Goal: Navigation & Orientation: Find specific page/section

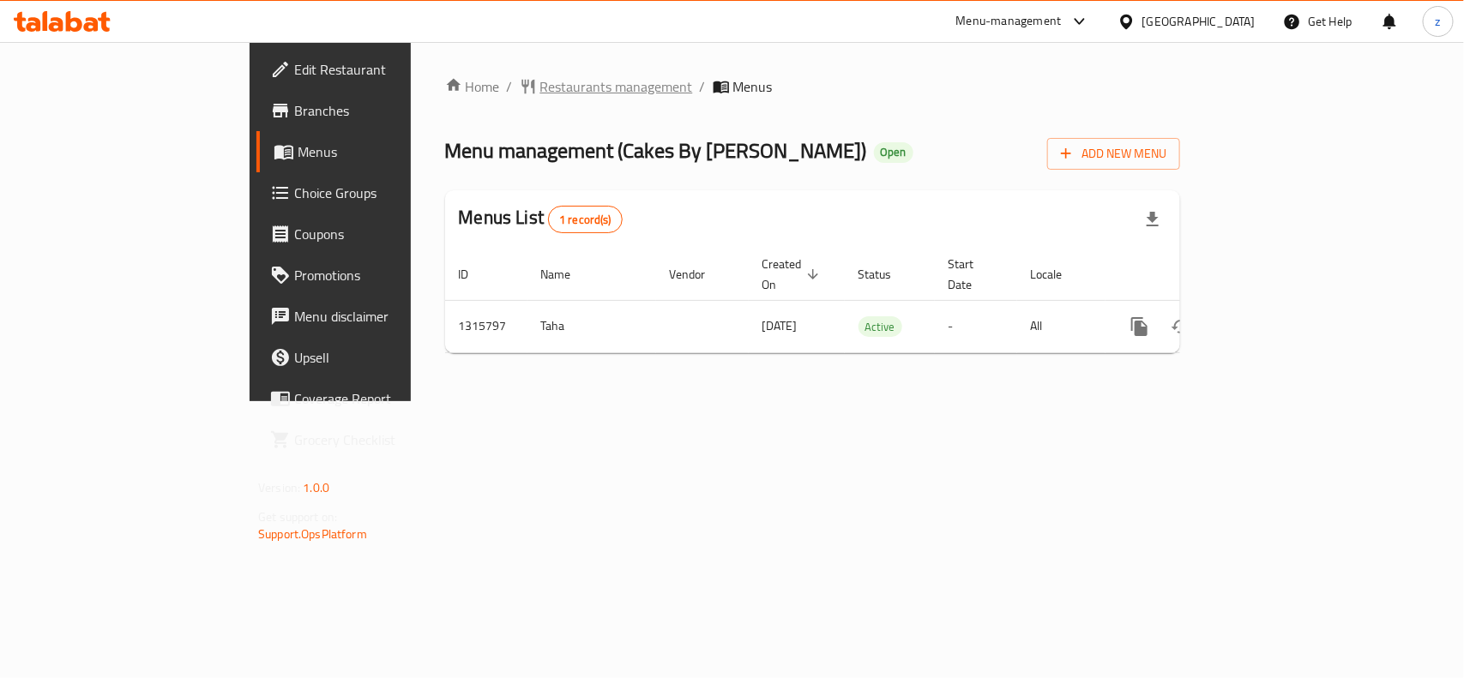
click at [540, 82] on span "Restaurants management" at bounding box center [616, 86] width 153 height 21
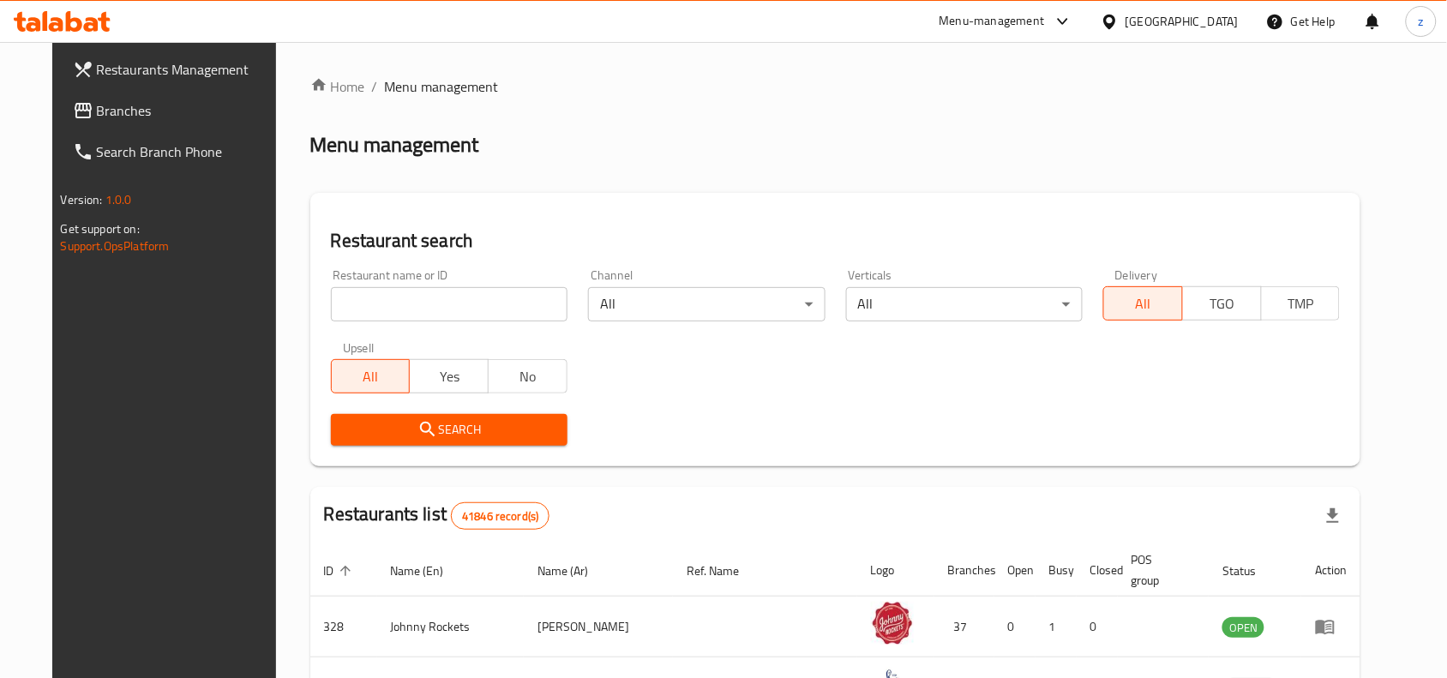
click at [97, 100] on span "Branches" at bounding box center [188, 110] width 183 height 21
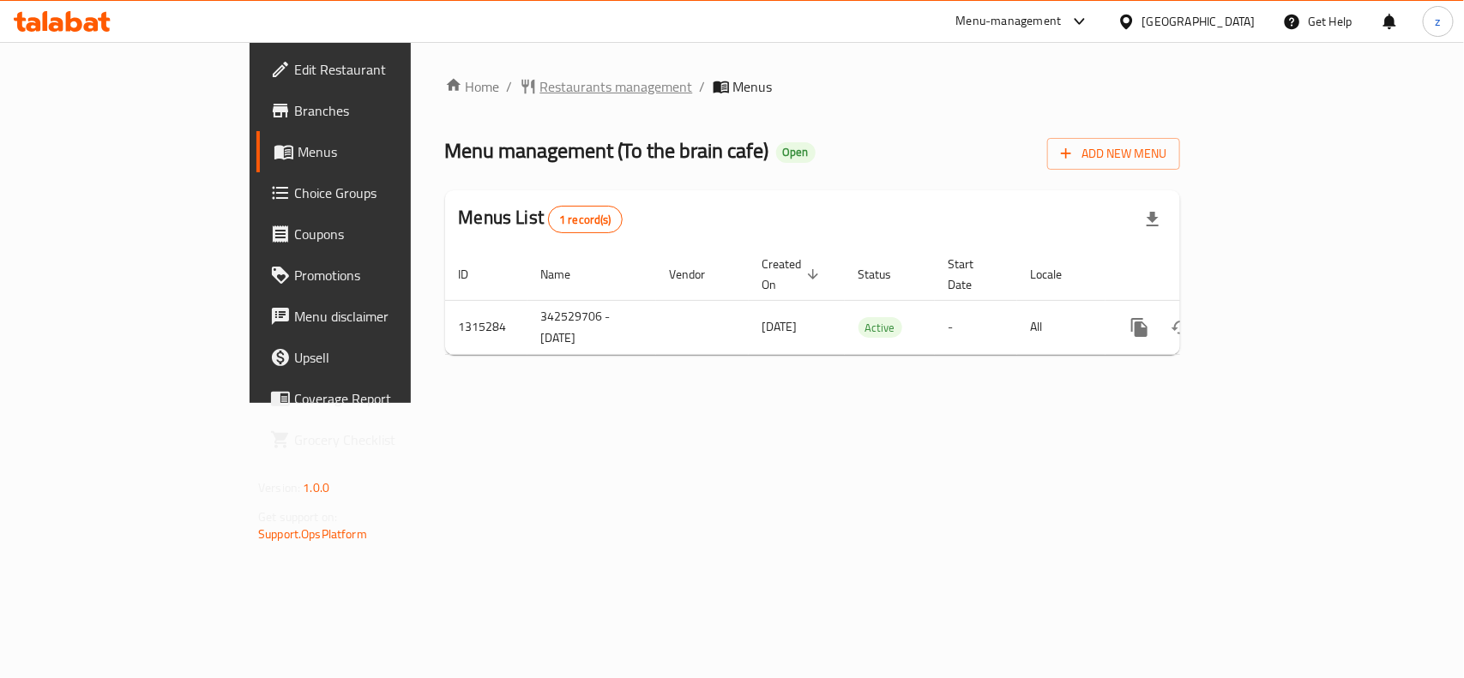
click at [540, 96] on span "Restaurants management" at bounding box center [616, 86] width 153 height 21
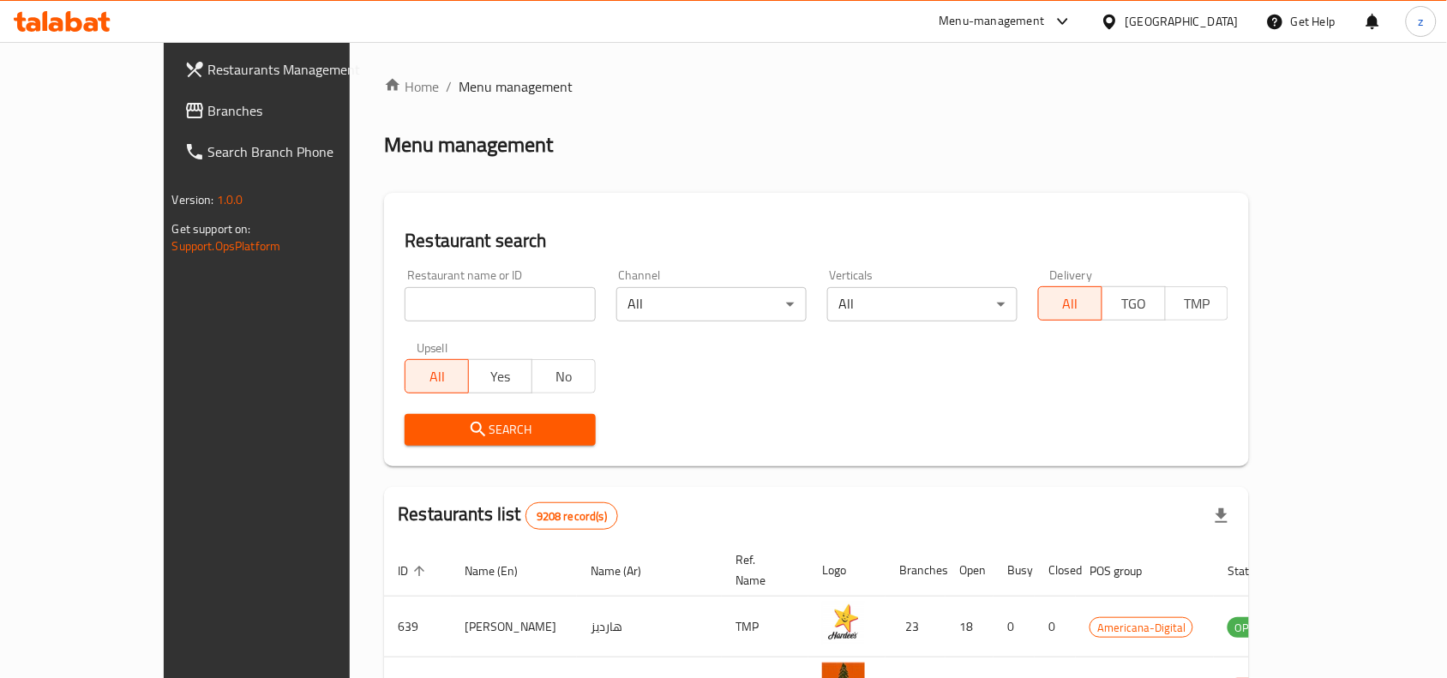
click at [208, 107] on span "Branches" at bounding box center [299, 110] width 183 height 21
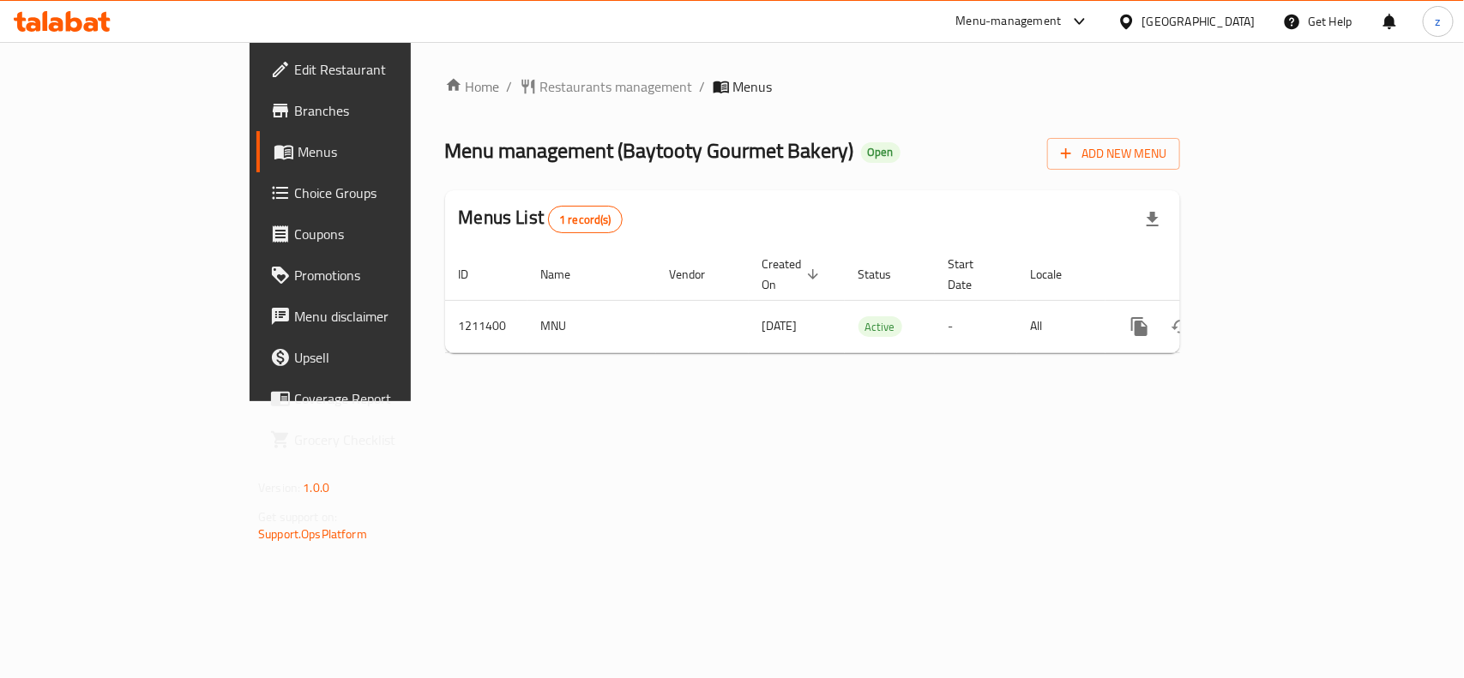
click at [294, 77] on span "Edit Restaurant" at bounding box center [387, 69] width 186 height 21
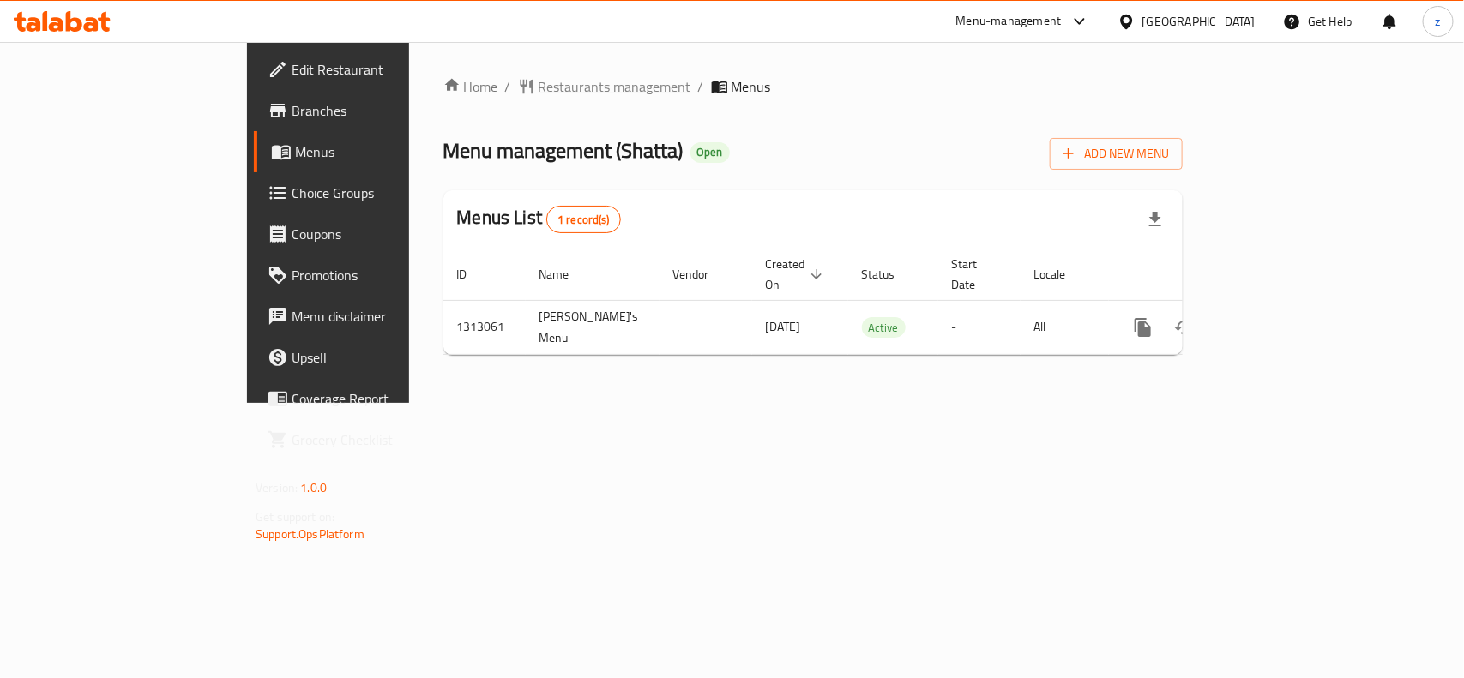
click at [538, 88] on span "Restaurants management" at bounding box center [614, 86] width 153 height 21
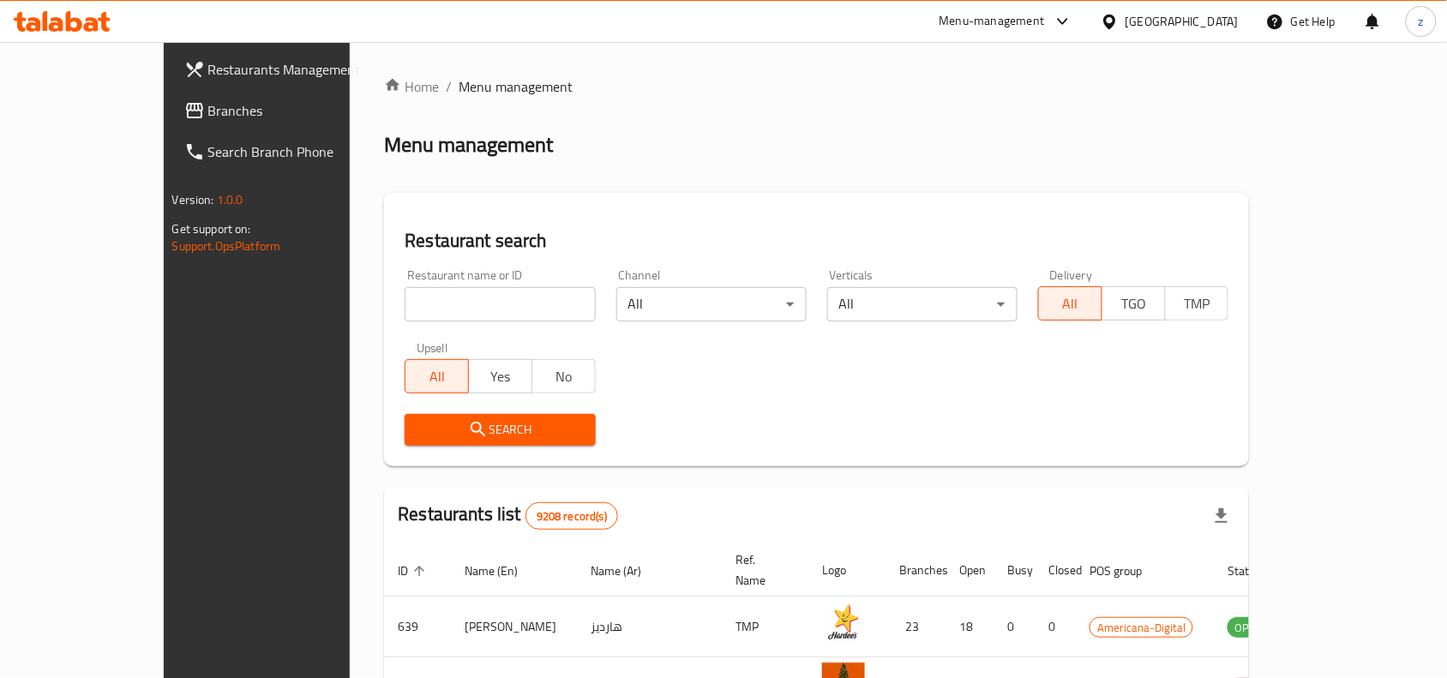
click at [208, 116] on span "Branches" at bounding box center [299, 110] width 183 height 21
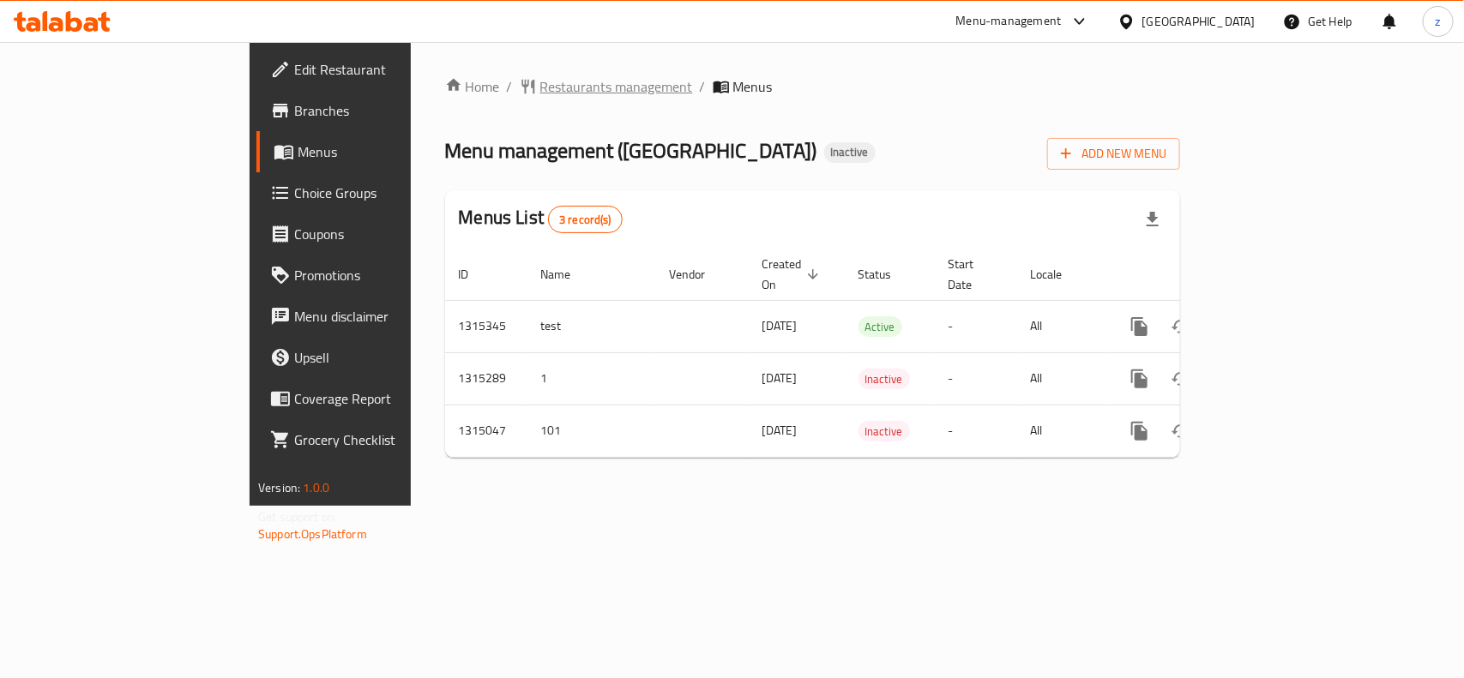
click at [540, 90] on span "Restaurants management" at bounding box center [616, 86] width 153 height 21
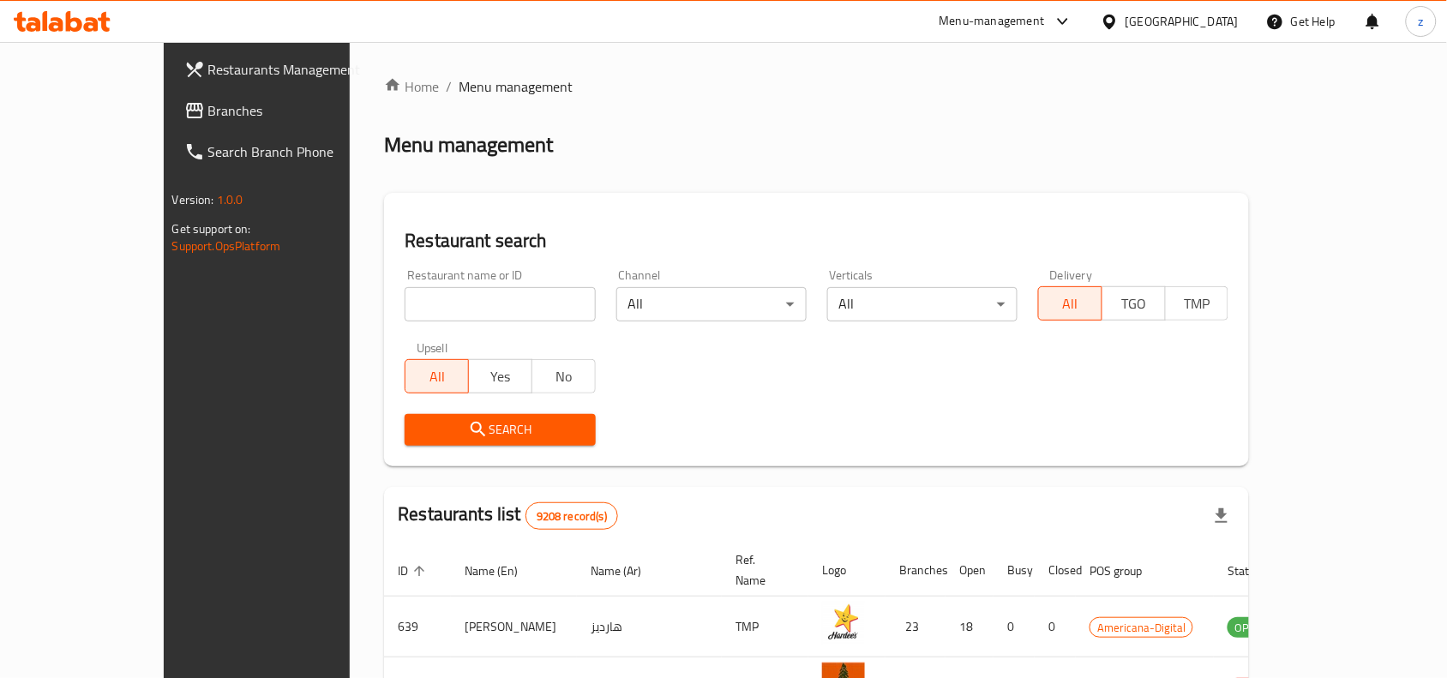
click at [208, 105] on span "Branches" at bounding box center [299, 110] width 183 height 21
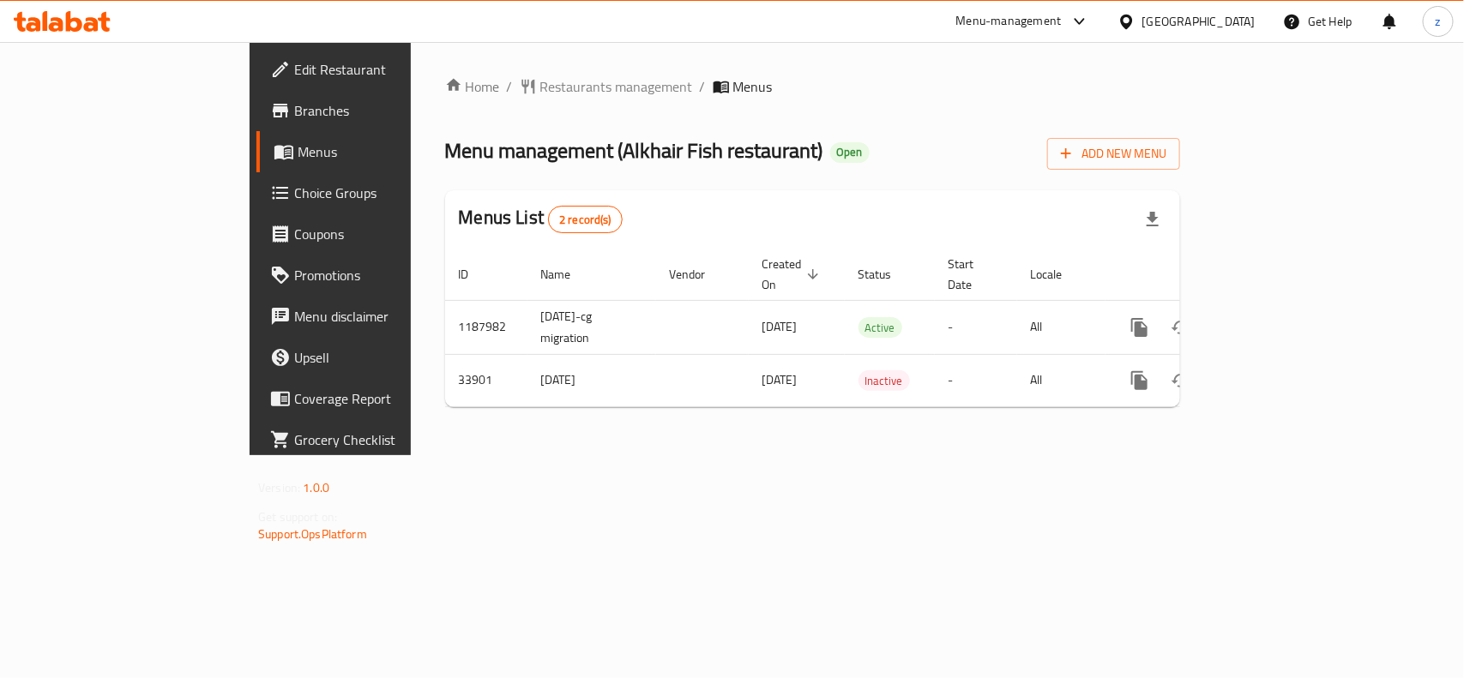
click at [294, 66] on span "Edit Restaurant" at bounding box center [387, 69] width 186 height 21
